Goal: Task Accomplishment & Management: Manage account settings

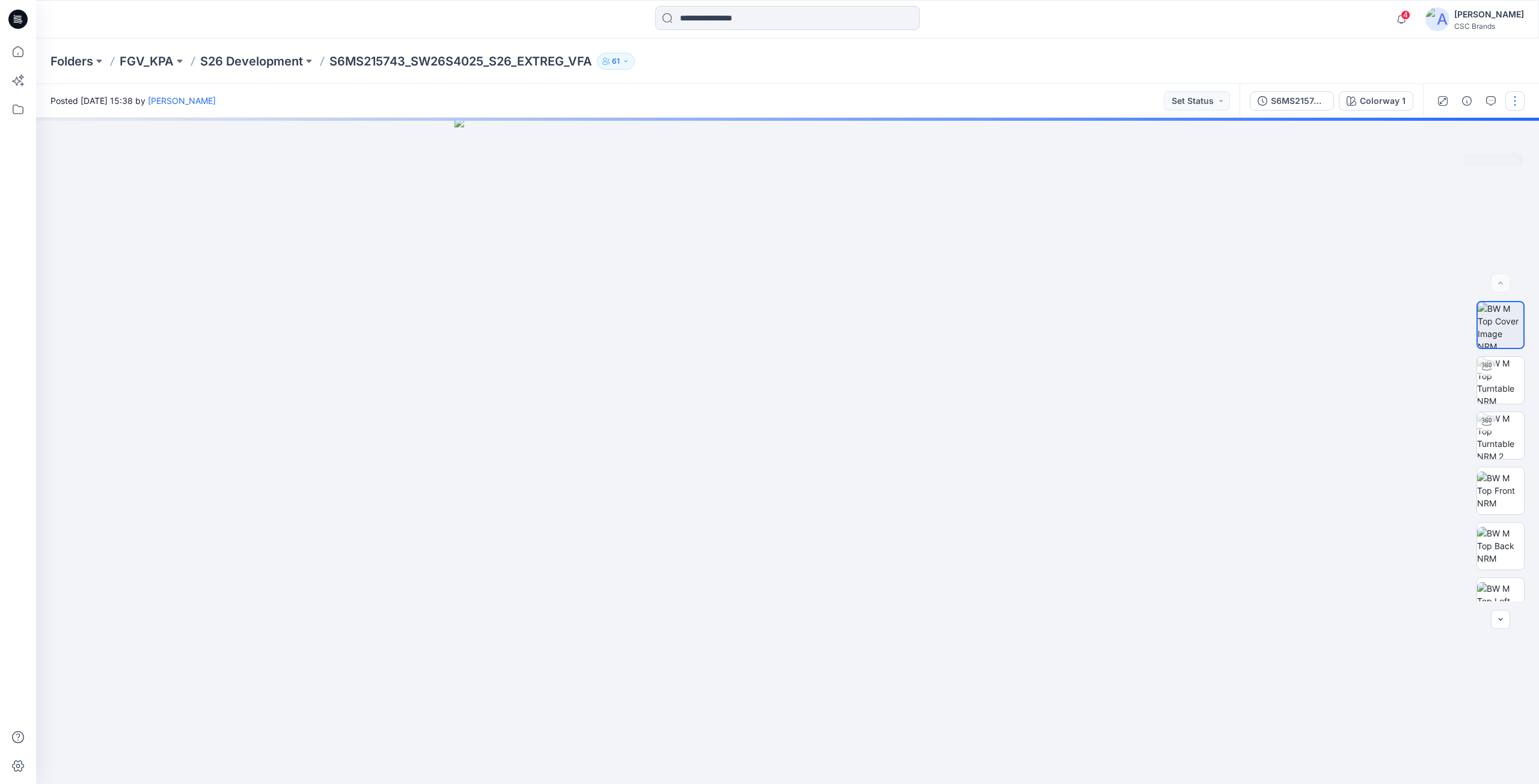
click at [1514, 106] on button "button" at bounding box center [1515, 101] width 19 height 19
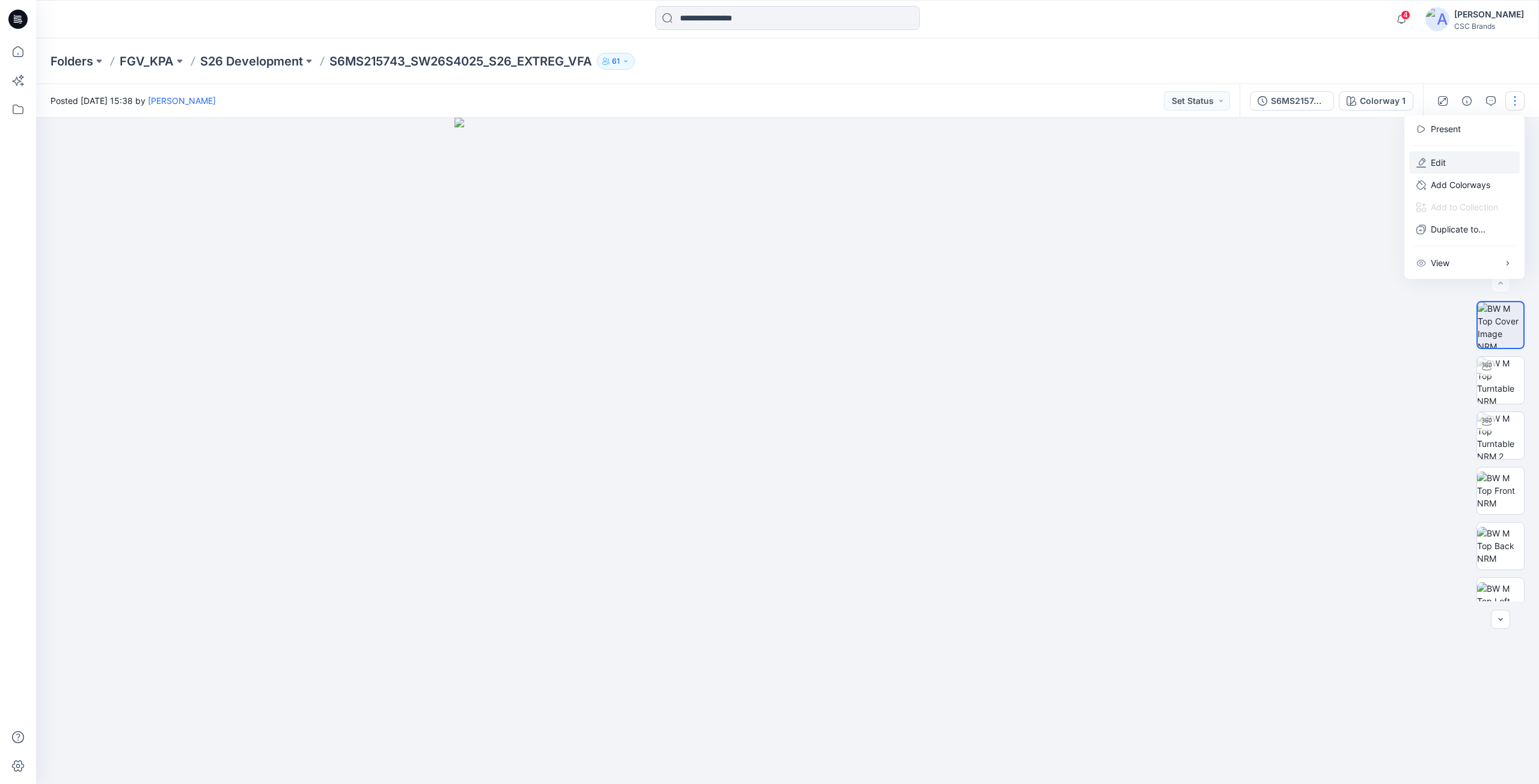
click at [1438, 162] on p "Edit" at bounding box center [1438, 162] width 15 height 13
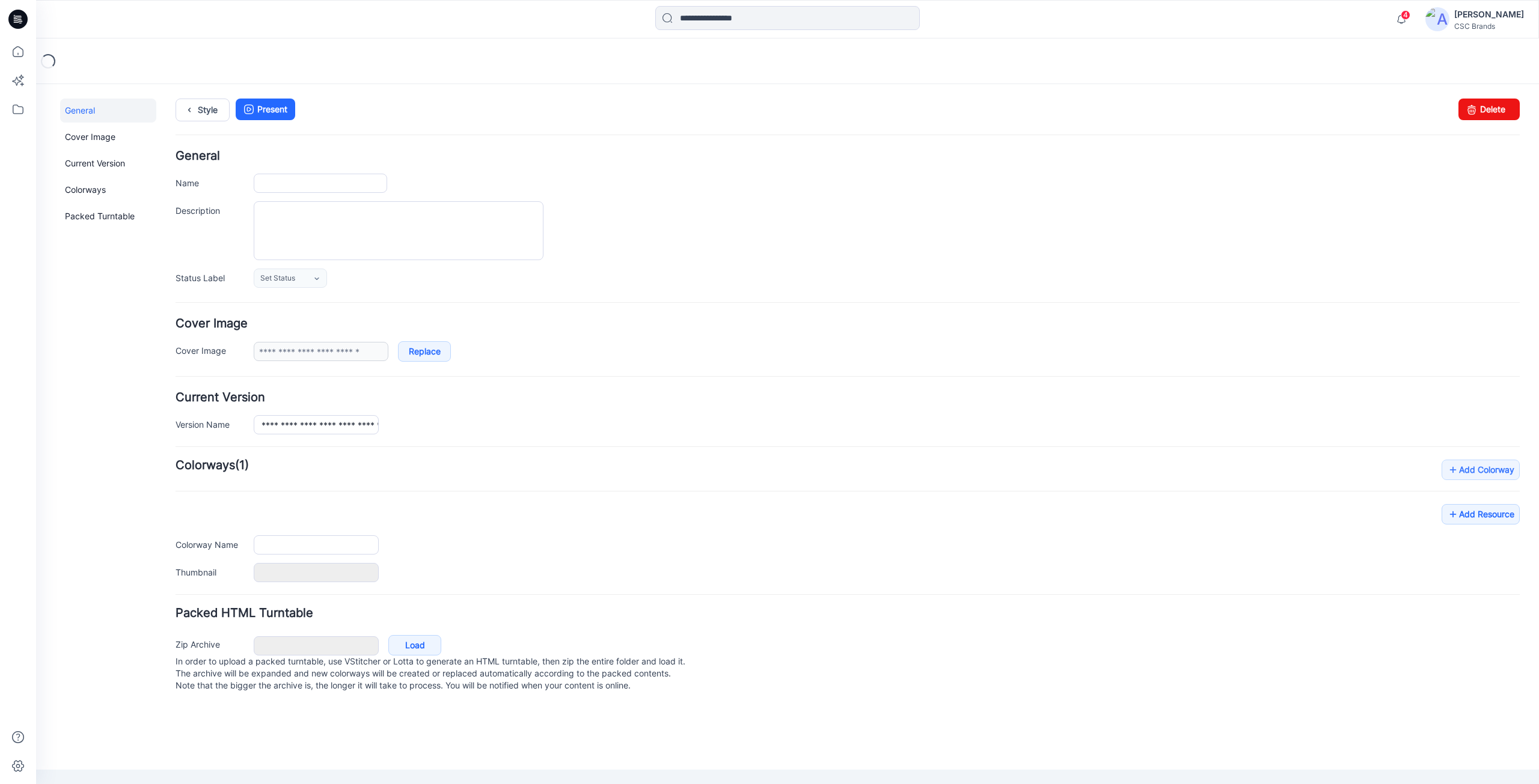
type input "**********"
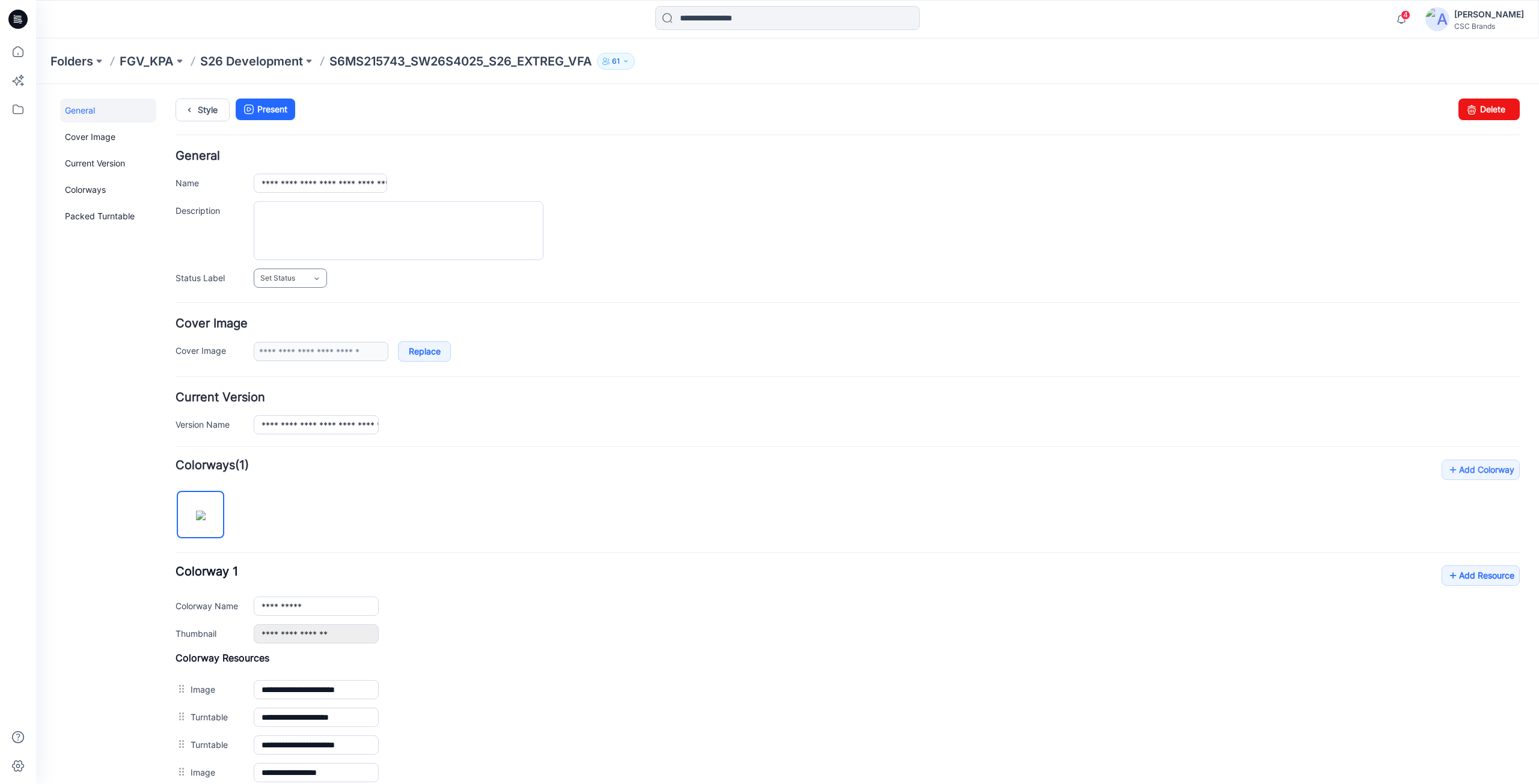
click at [301, 280] on link "Set Status" at bounding box center [290, 279] width 74 height 19
click at [301, 405] on link "F/A Virtual" at bounding box center [302, 409] width 91 height 25
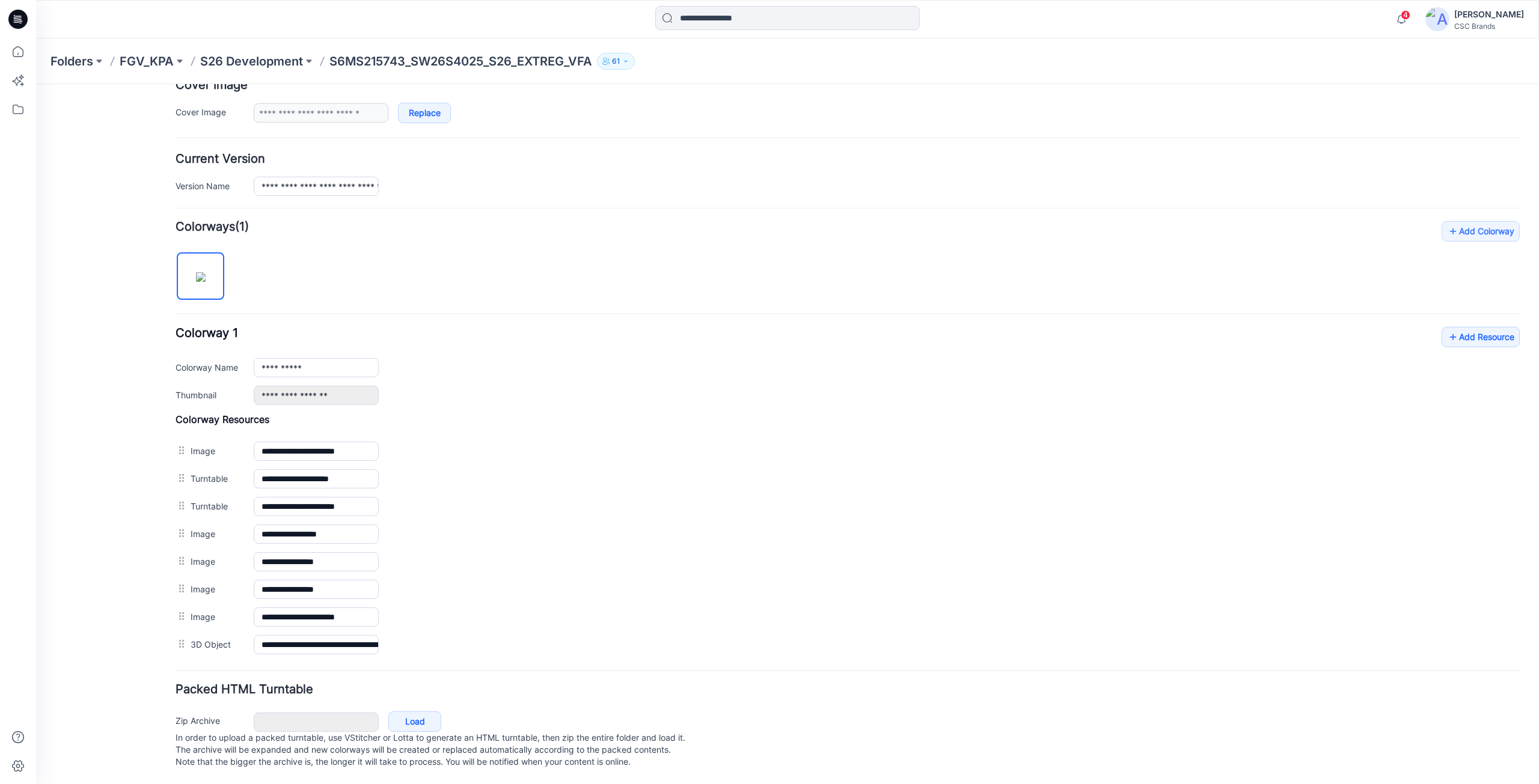
scroll to position [250, 0]
click at [1497, 327] on link "Add Resource" at bounding box center [1480, 337] width 78 height 20
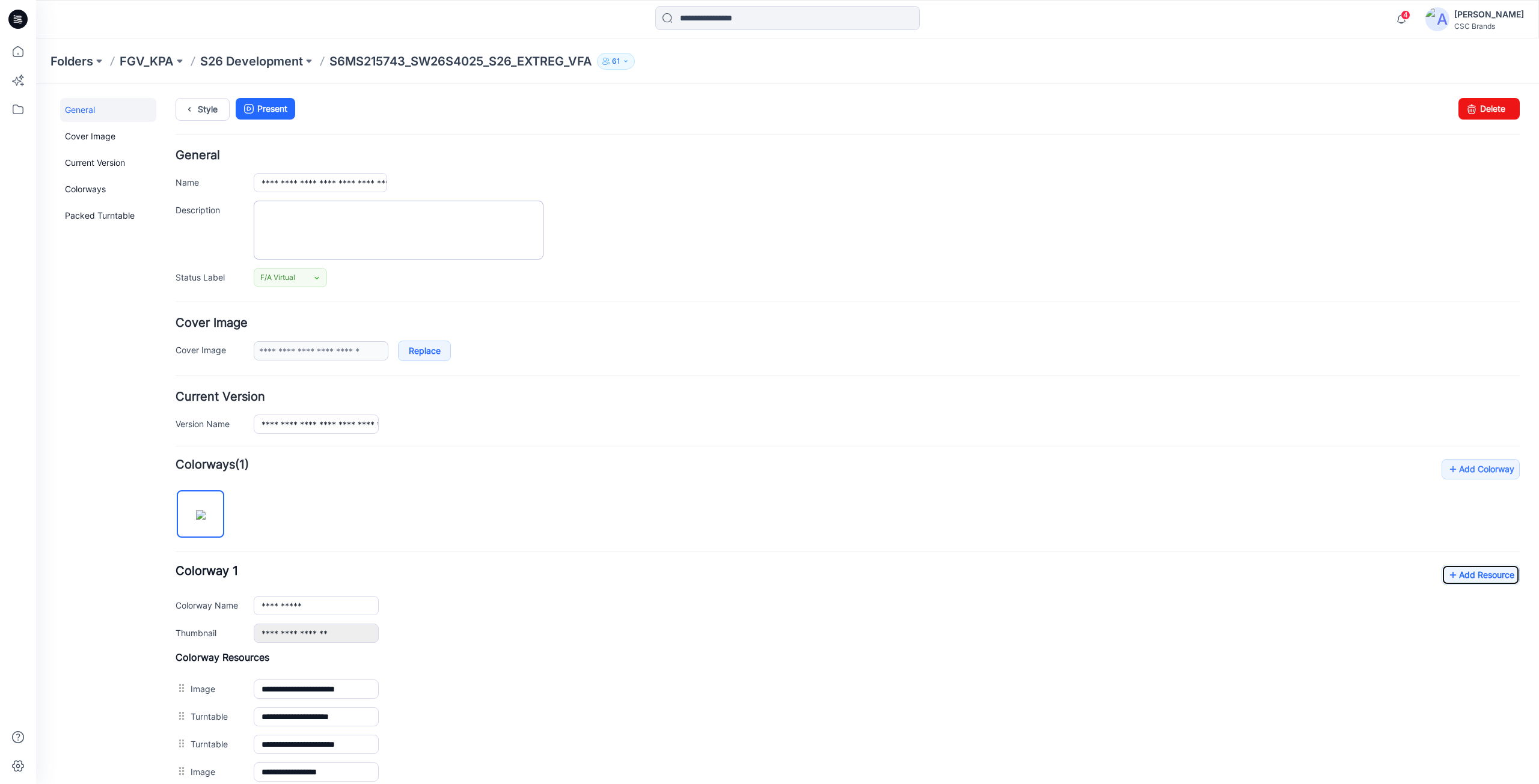
scroll to position [0, 0]
drag, startPoint x: 704, startPoint y: 324, endPoint x: 729, endPoint y: 321, distance: 25.2
click at [704, 324] on h4 "Cover Image" at bounding box center [847, 324] width 1344 height 11
